Goal: Task Accomplishment & Management: Use online tool/utility

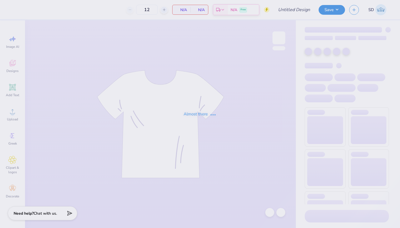
type input "15"
type input "SICKED"
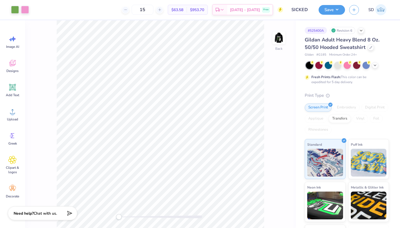
click at [366, 47] on div "Gildan Adult Heavy Blend 8 Oz. 50/50 Hooded Sweatshirt" at bounding box center [346, 43] width 84 height 15
click at [370, 47] on icon at bounding box center [370, 47] width 3 height 3
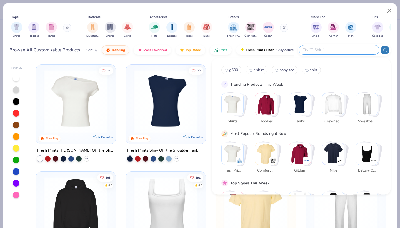
click at [339, 47] on input "text" at bounding box center [338, 50] width 73 height 6
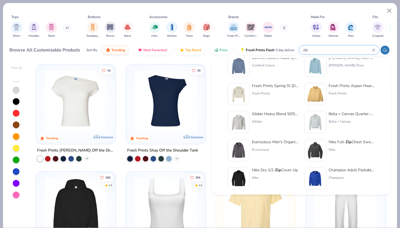
scroll to position [42, 0]
type input "zip"
click at [268, 116] on div "Gildan Heavy Blend 50/50 Full- Zip Hooded Sweatshirt Gildan" at bounding box center [275, 121] width 47 height 22
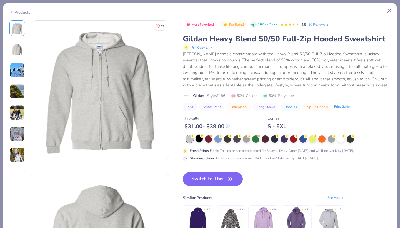
click at [197, 139] on div at bounding box center [198, 138] width 7 height 7
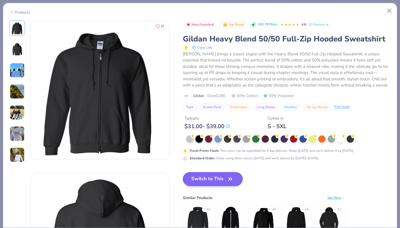
click at [220, 183] on button "Switch to This" at bounding box center [213, 179] width 60 height 14
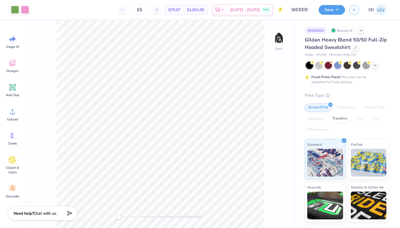
click at [268, 35] on div "Back" at bounding box center [160, 123] width 271 height 207
click at [272, 37] on div "Back" at bounding box center [160, 123] width 271 height 207
click at [279, 37] on img at bounding box center [279, 38] width 22 height 22
